Goal: Task Accomplishment & Management: Complete application form

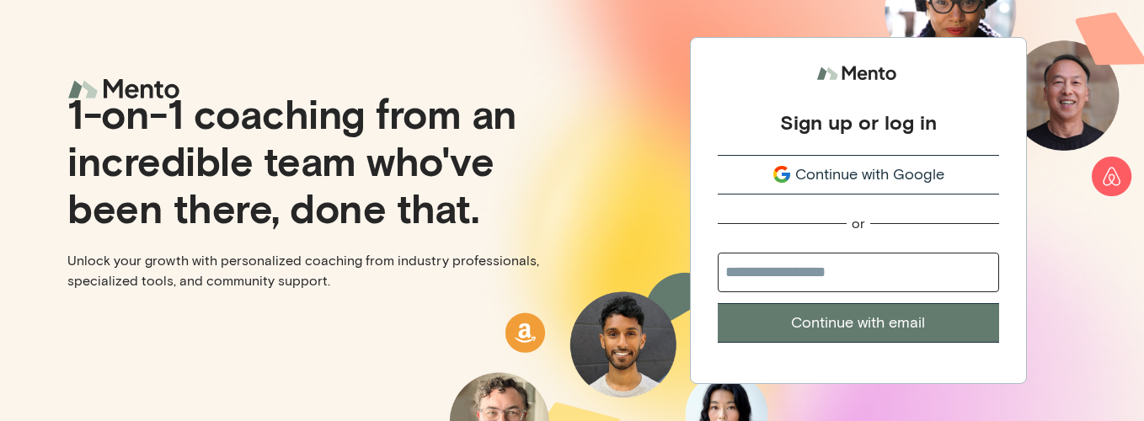
click at [858, 277] on input "email" at bounding box center [858, 273] width 281 height 40
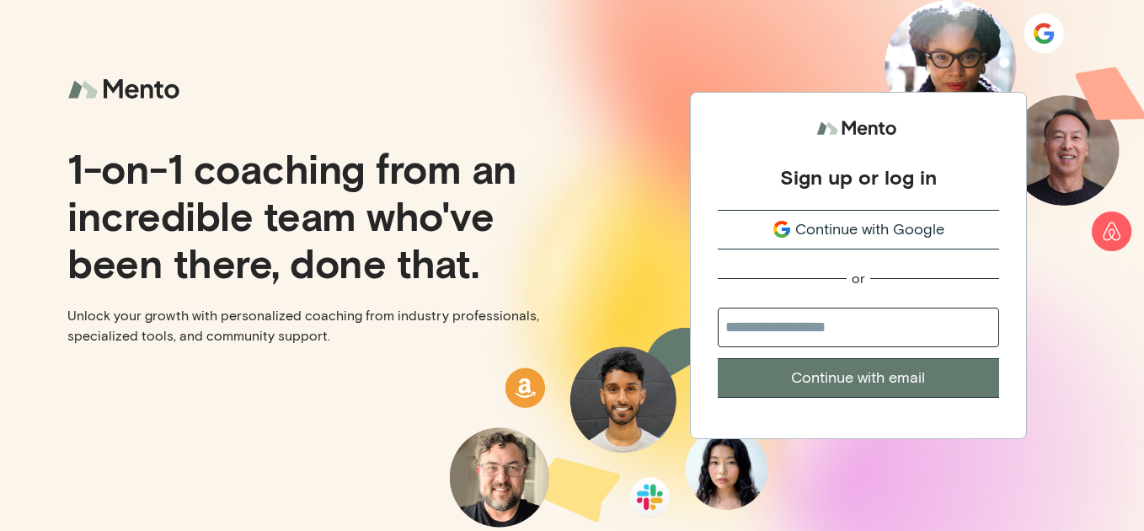
click at [826, 337] on input "email" at bounding box center [858, 327] width 281 height 40
type input "**********"
click at [718, 358] on button "Continue with email" at bounding box center [858, 378] width 281 height 40
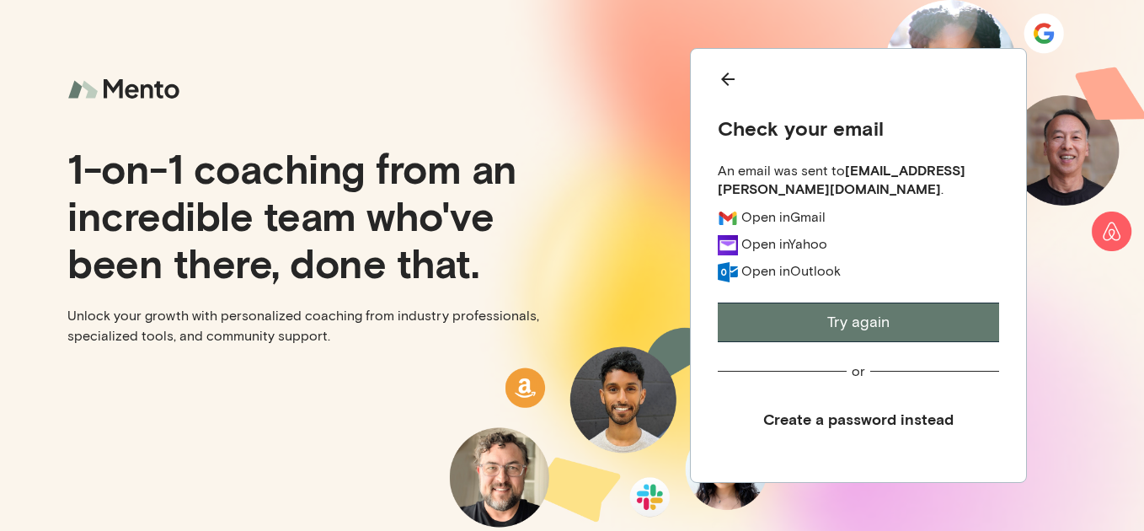
click at [844, 311] on button "Try again" at bounding box center [858, 322] width 281 height 40
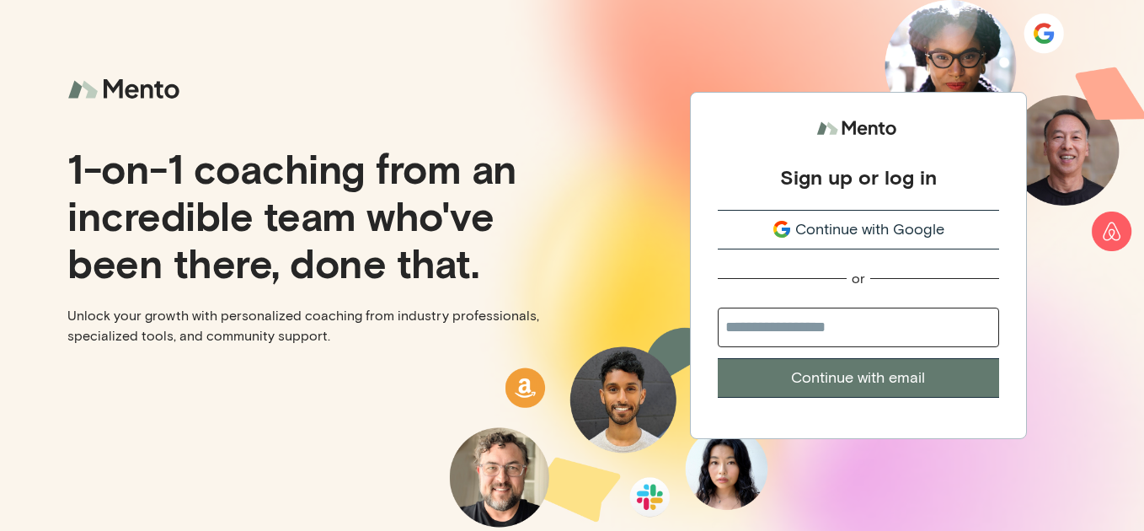
click at [869, 237] on span "Continue with Google" at bounding box center [869, 229] width 149 height 23
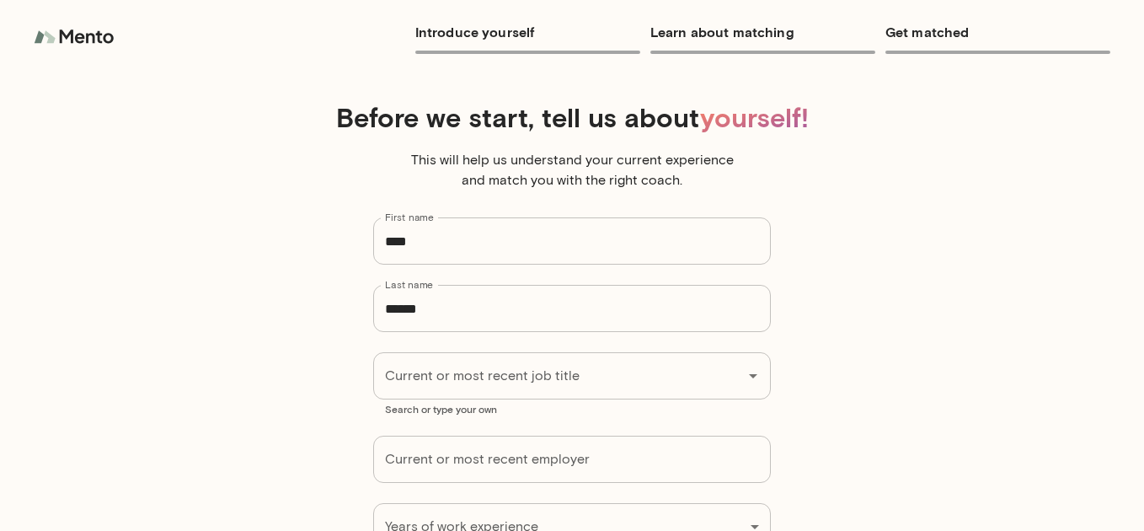
click at [76, 35] on img at bounding box center [76, 37] width 84 height 34
click at [99, 34] on img at bounding box center [76, 37] width 84 height 34
click at [788, 214] on div "Before we start, tell us about yourself! This will help us understand your curr…" at bounding box center [572, 359] width 1011 height 543
